Goal: Task Accomplishment & Management: Use online tool/utility

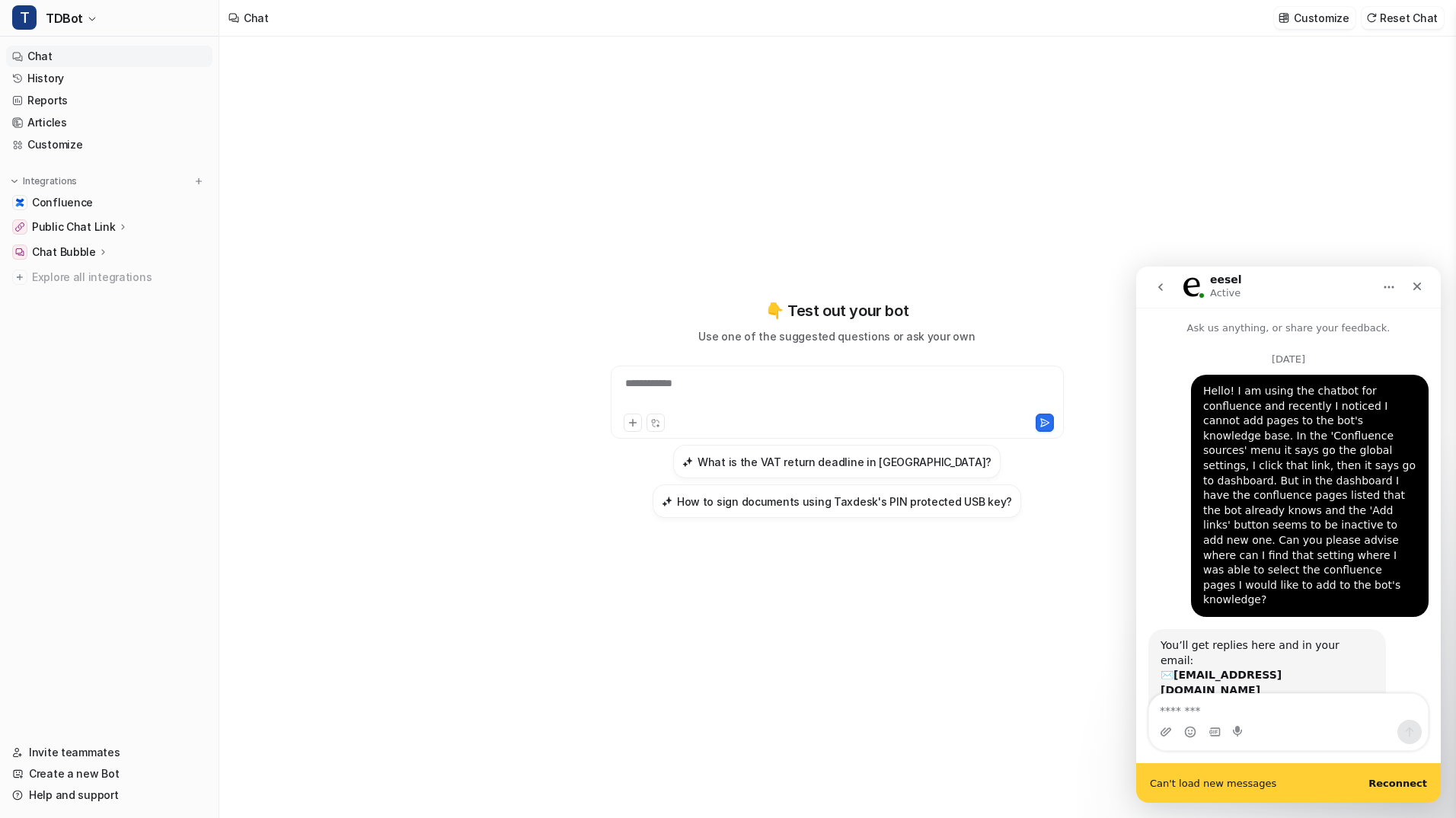
scroll to position [2, 0]
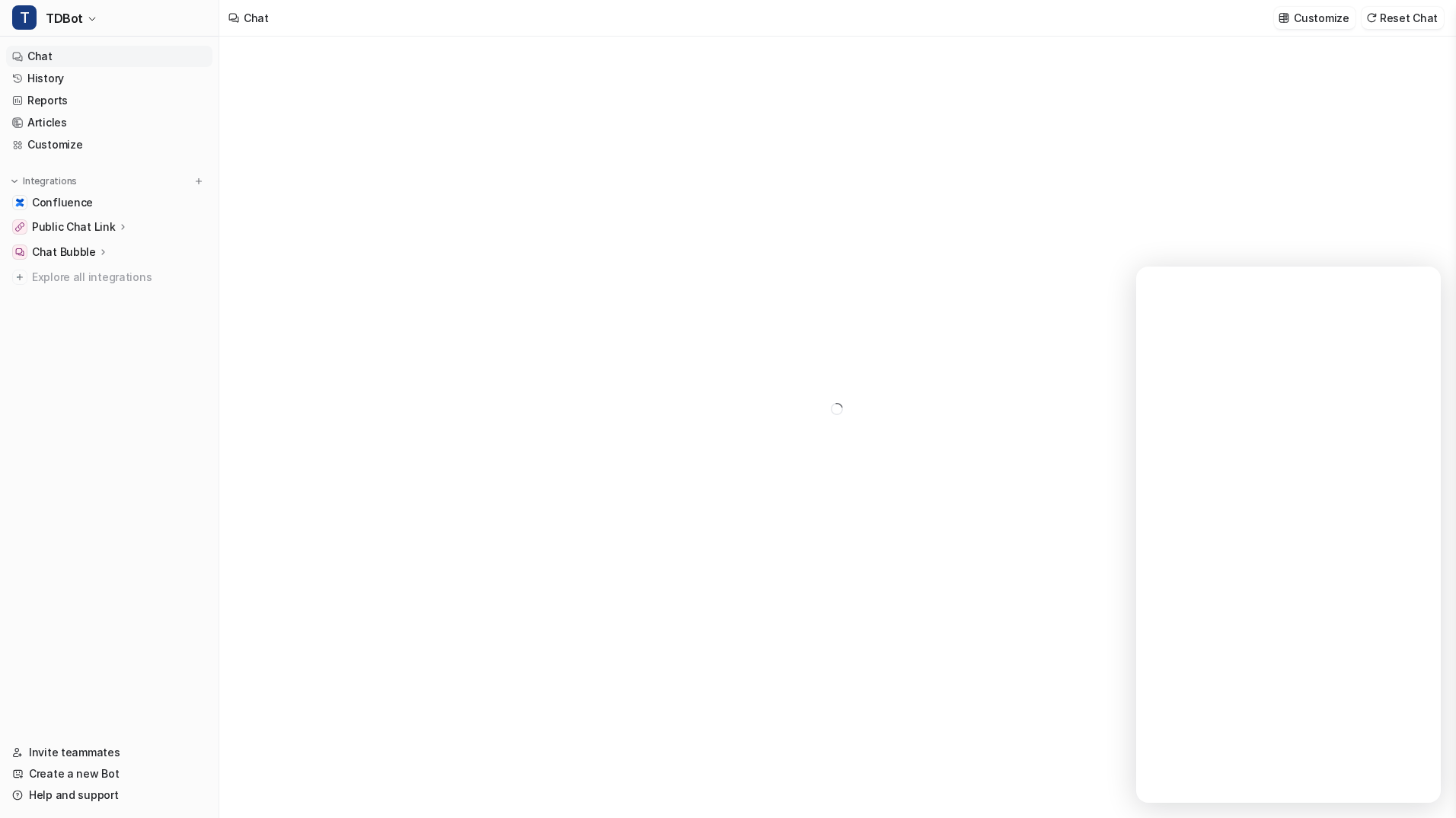
type textarea "**********"
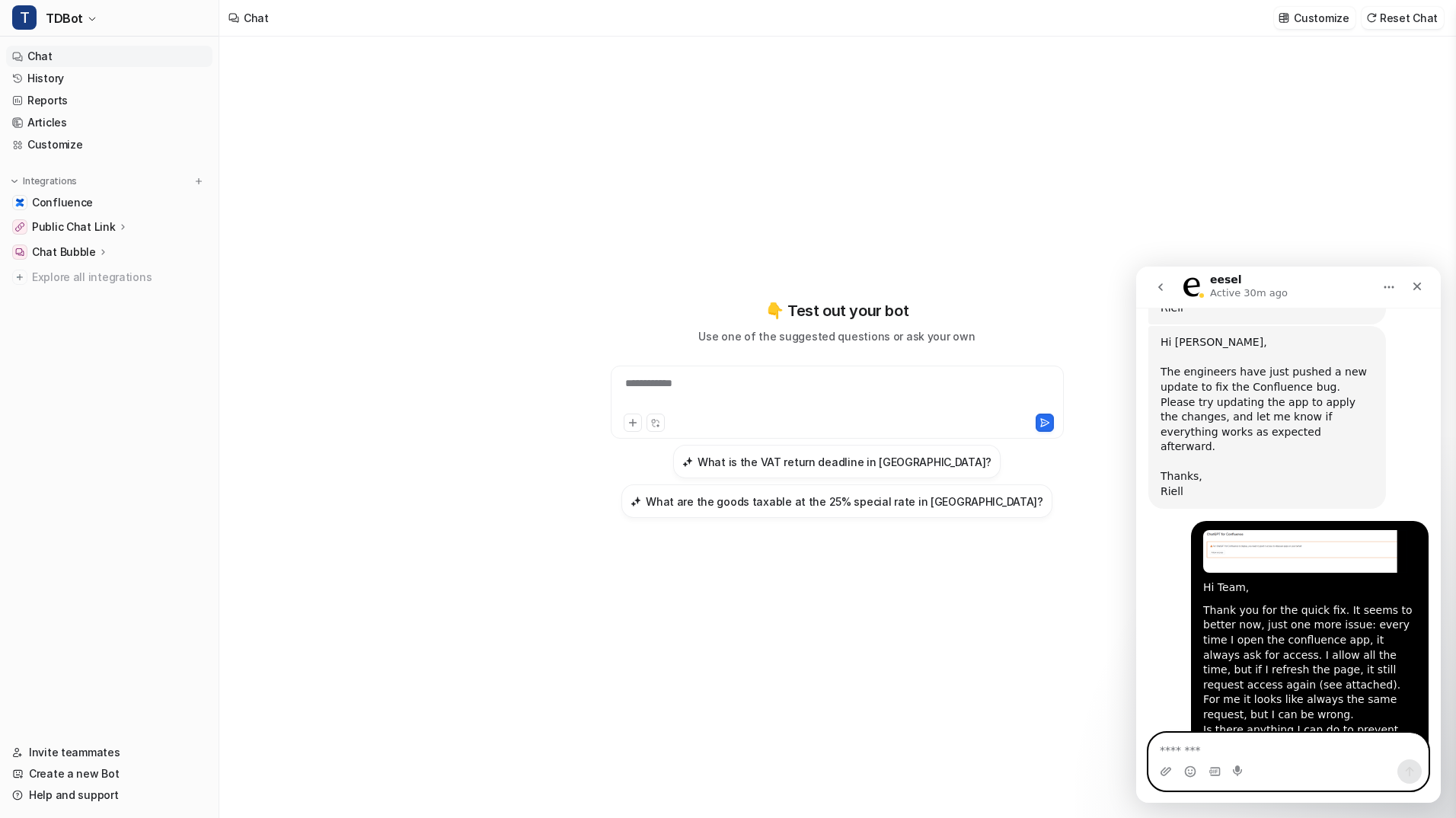
scroll to position [2179, 0]
